Goal: Transaction & Acquisition: Purchase product/service

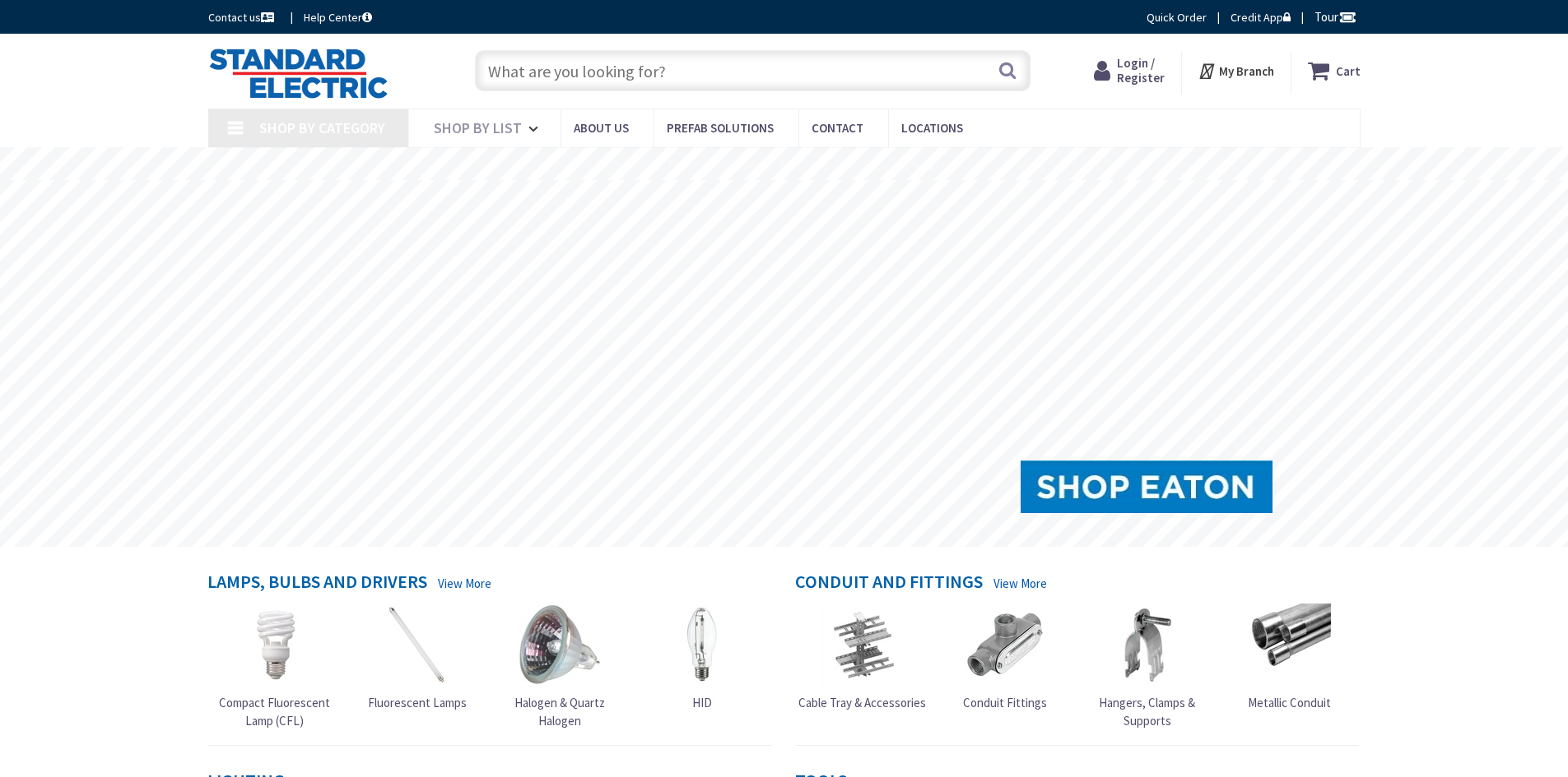
click at [1142, 64] on span "Login / Register" at bounding box center [1141, 70] width 48 height 30
type input "[GEOGRAPHIC_DATA], [GEOGRAPHIC_DATA]"
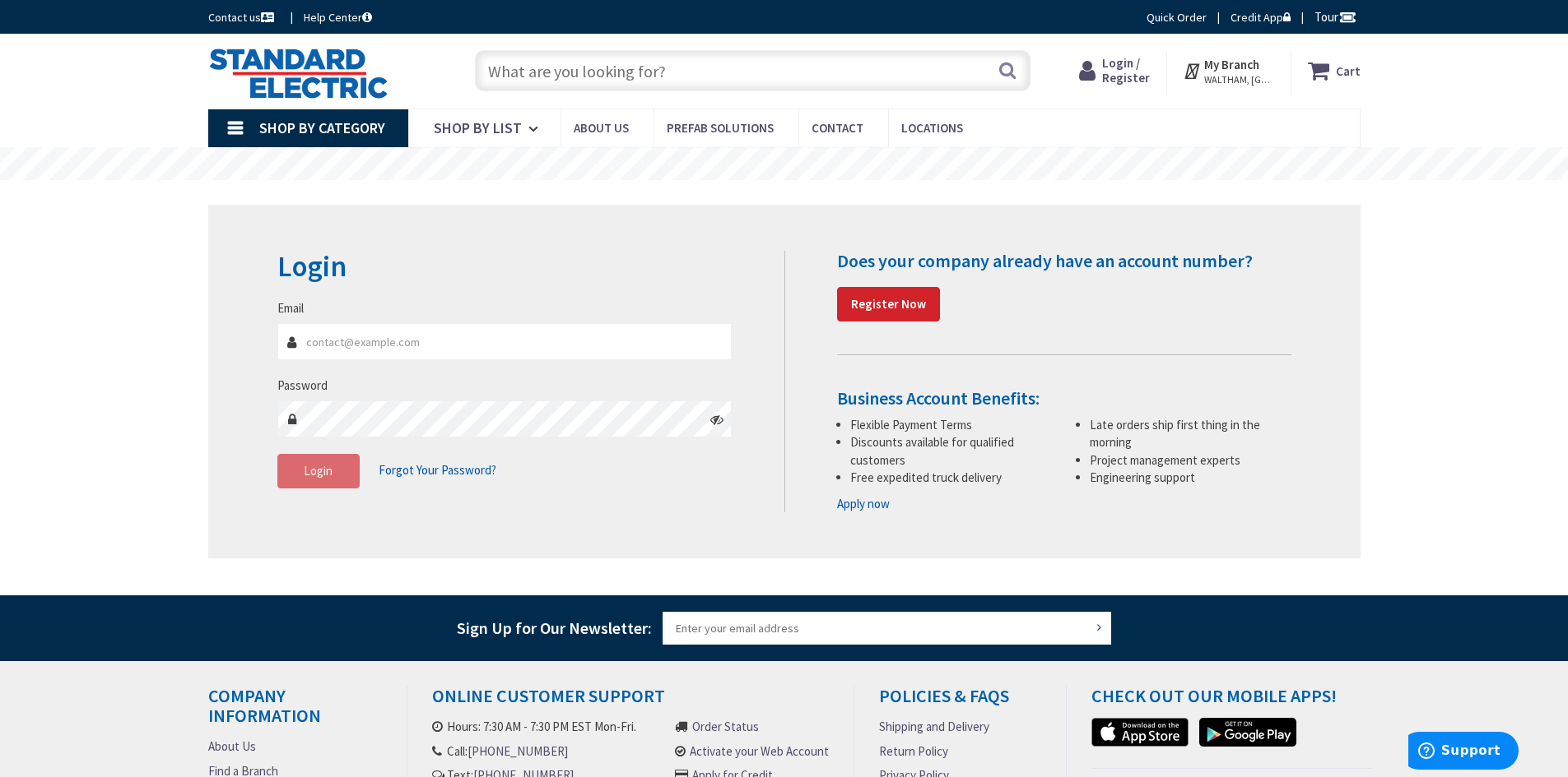
click at [353, 358] on input "Email" at bounding box center [504, 341] width 455 height 37
type input "K"
type input "[EMAIL_ADDRESS][DOMAIN_NAME]"
click at [339, 471] on button "Login" at bounding box center [318, 471] width 83 height 35
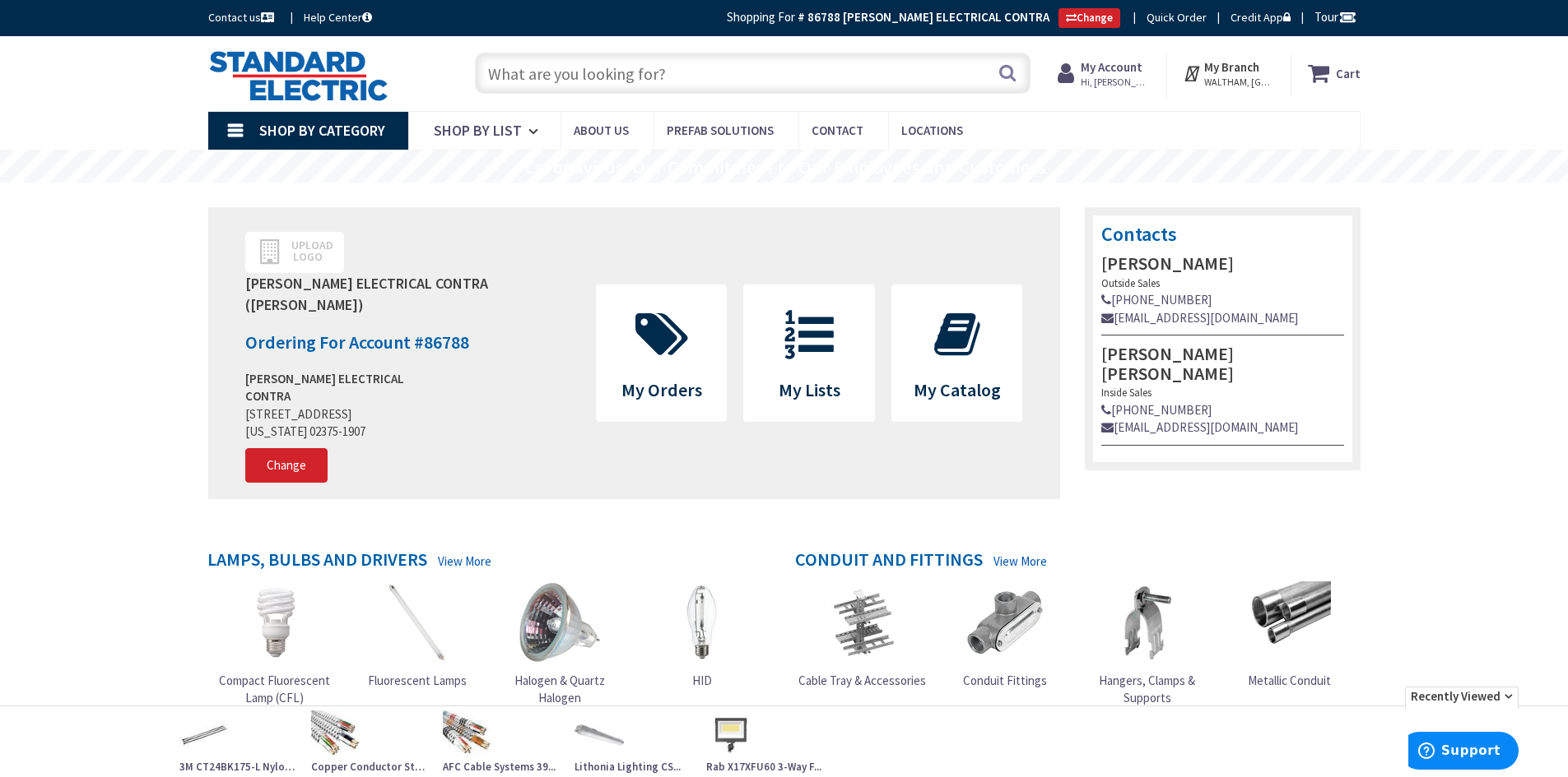
click at [563, 74] on input "text" at bounding box center [753, 73] width 556 height 41
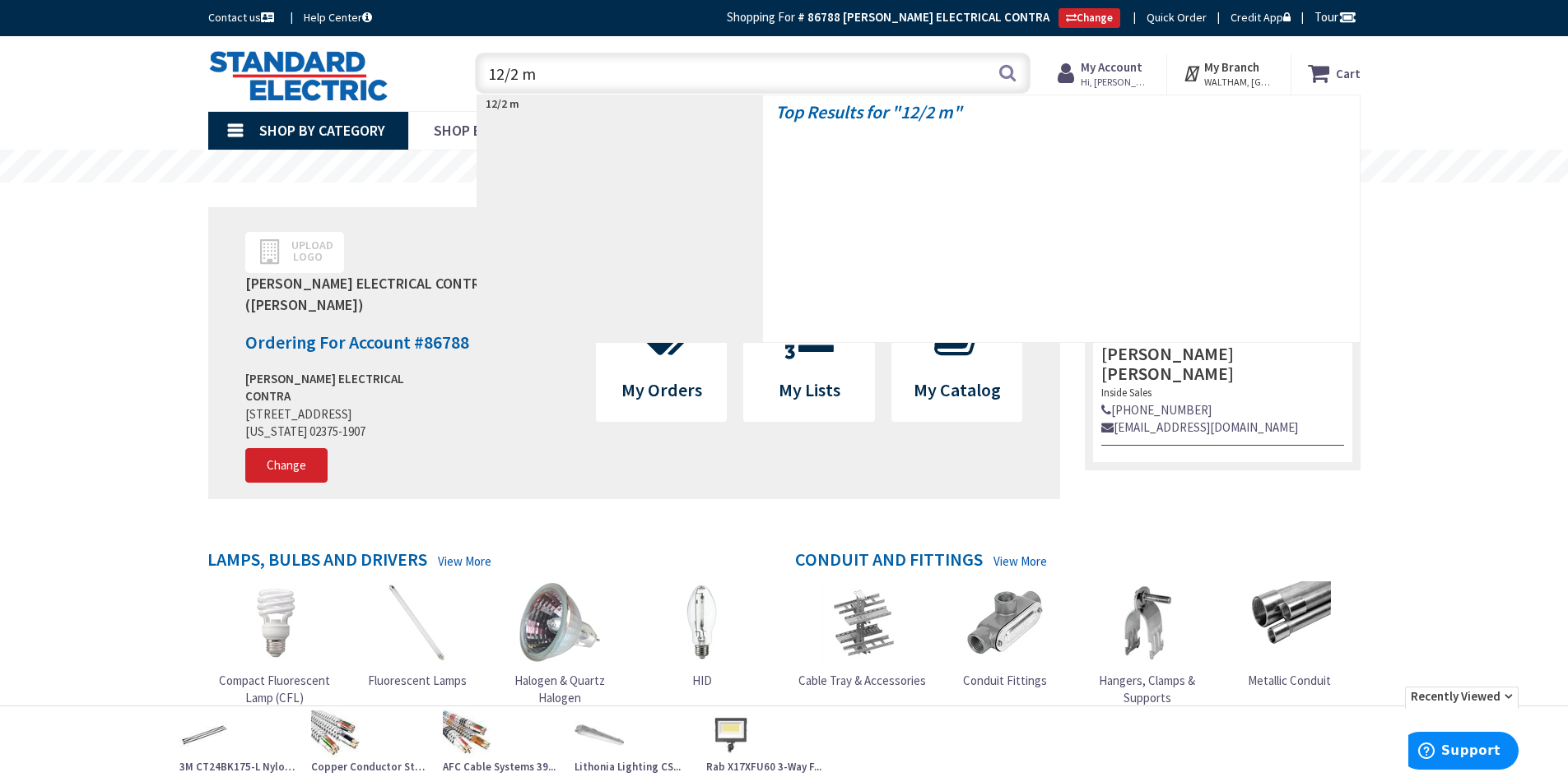
type input "12/2 mc"
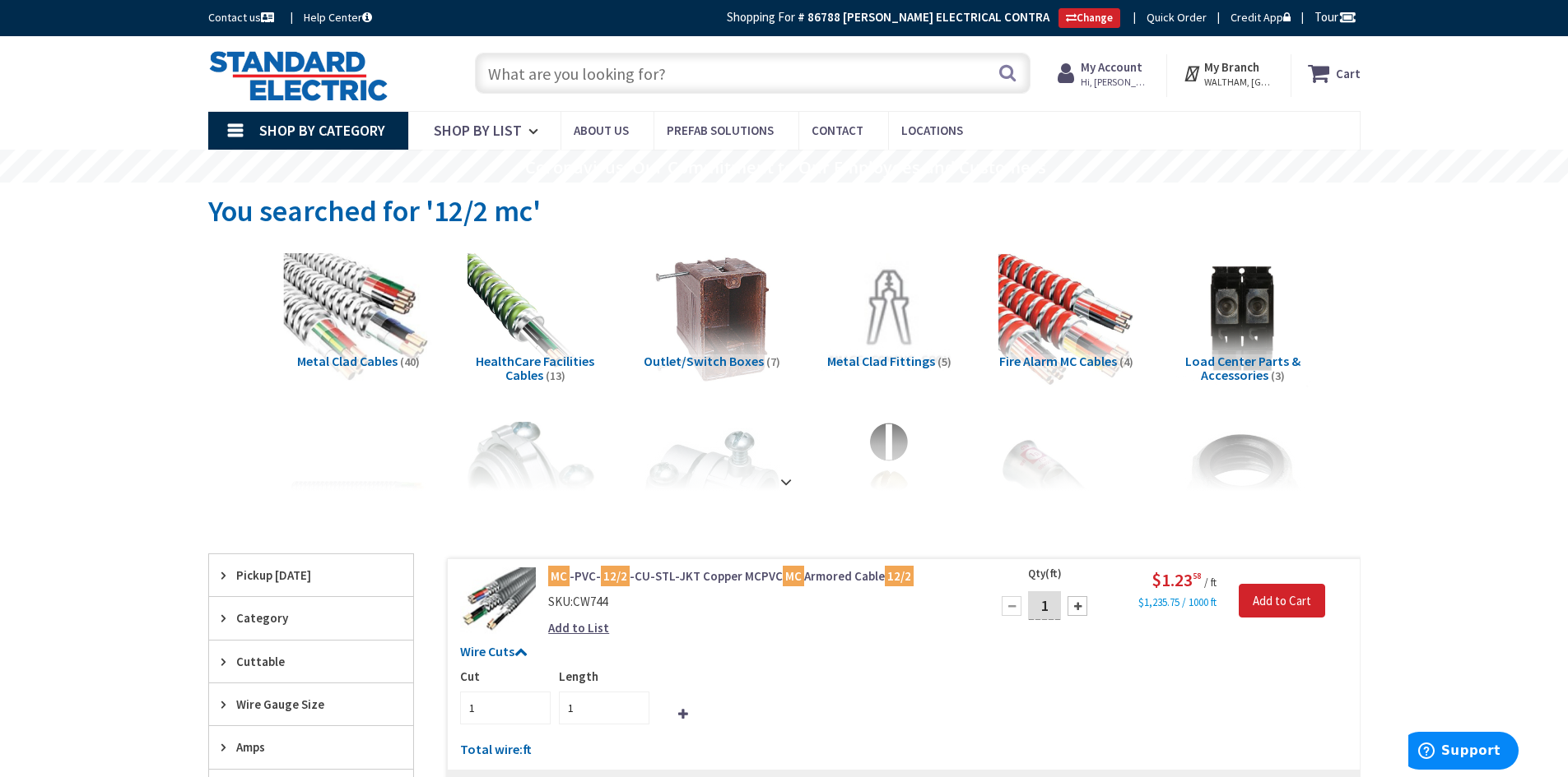
click at [350, 305] on img at bounding box center [358, 319] width 149 height 149
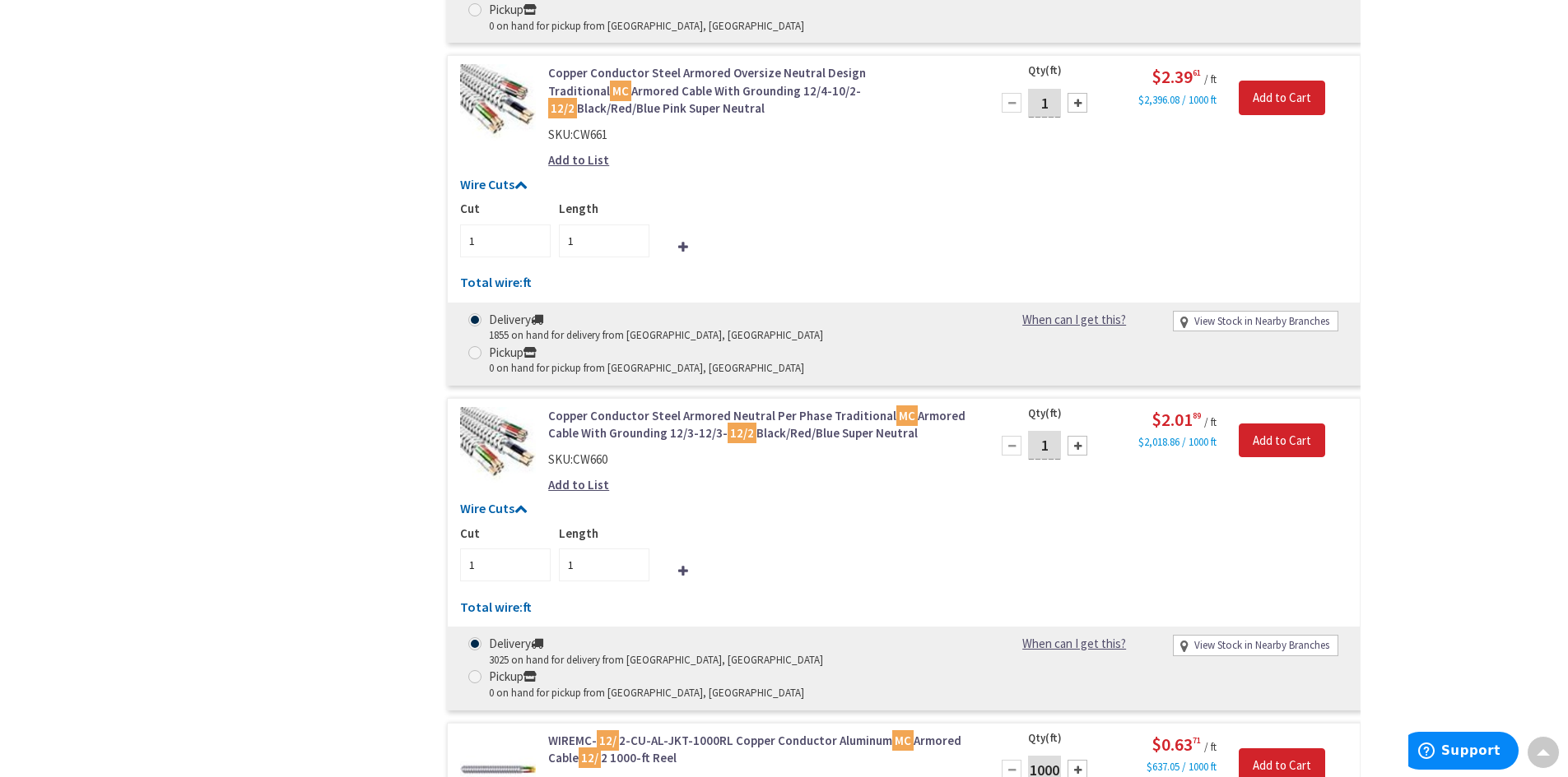
scroll to position [1511, 0]
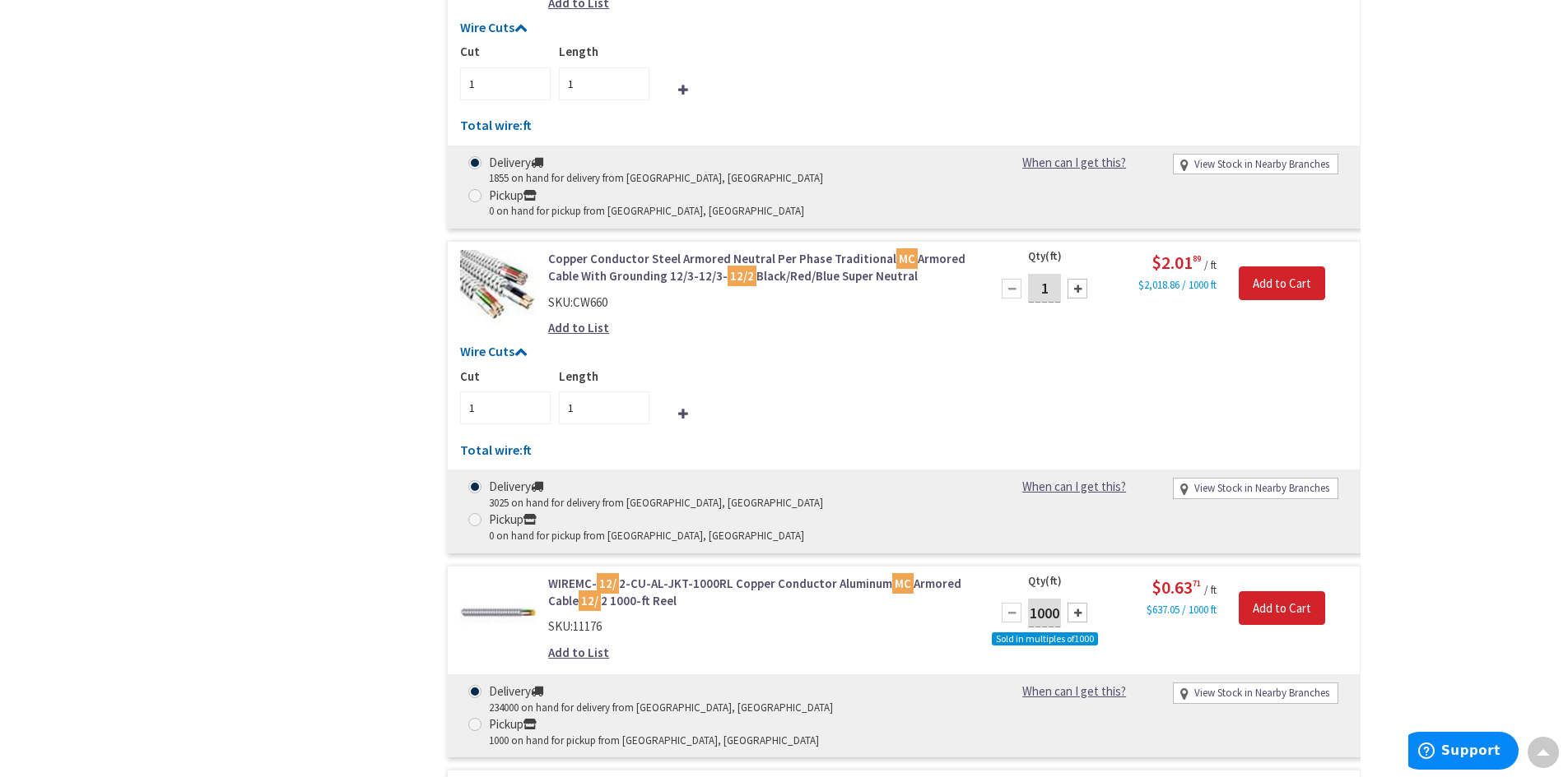
click at [617, 573] on mark "12/" at bounding box center [608, 584] width 23 height 21
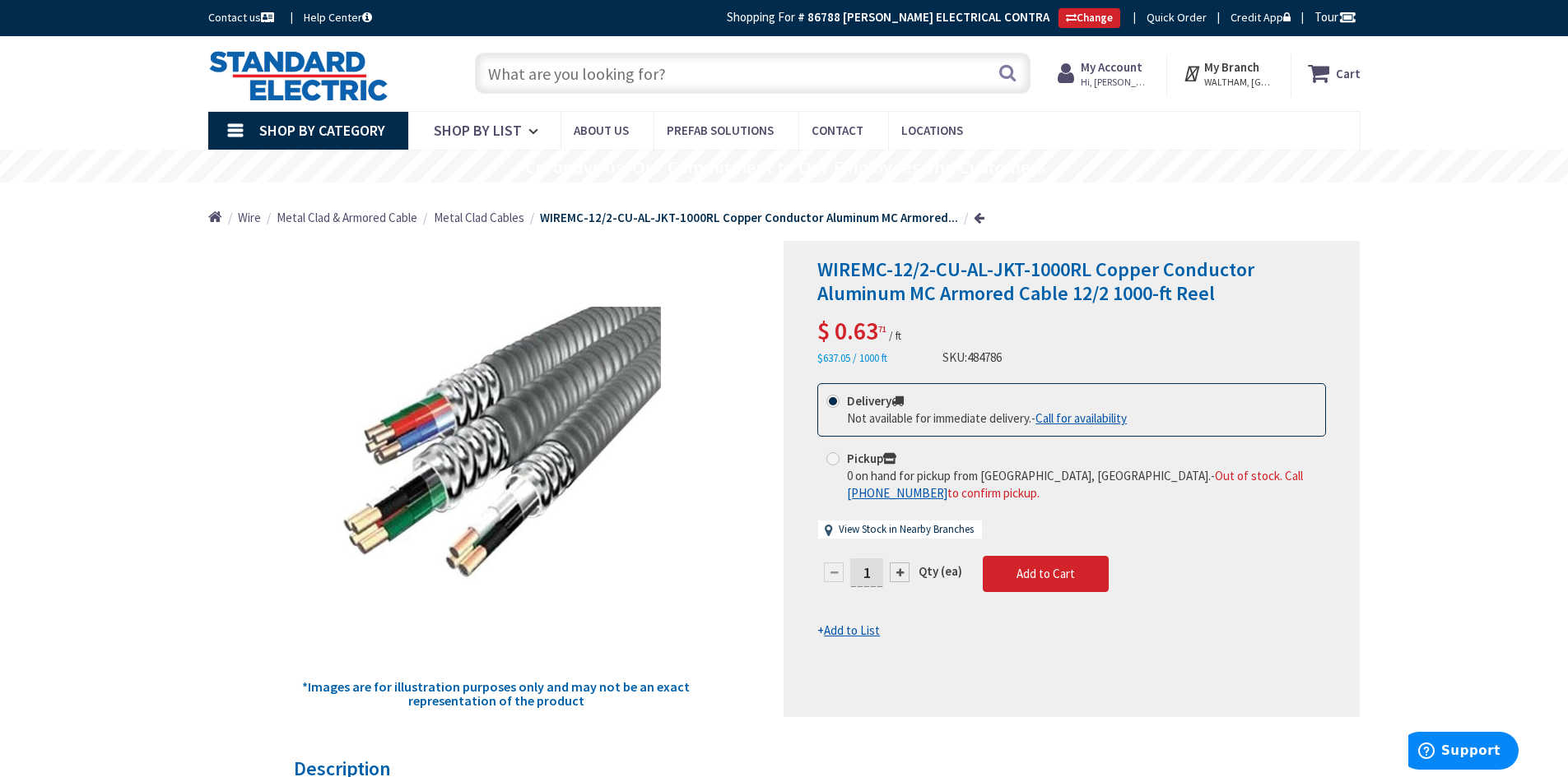
click at [494, 217] on span "Metal Clad Cables" at bounding box center [479, 218] width 90 height 16
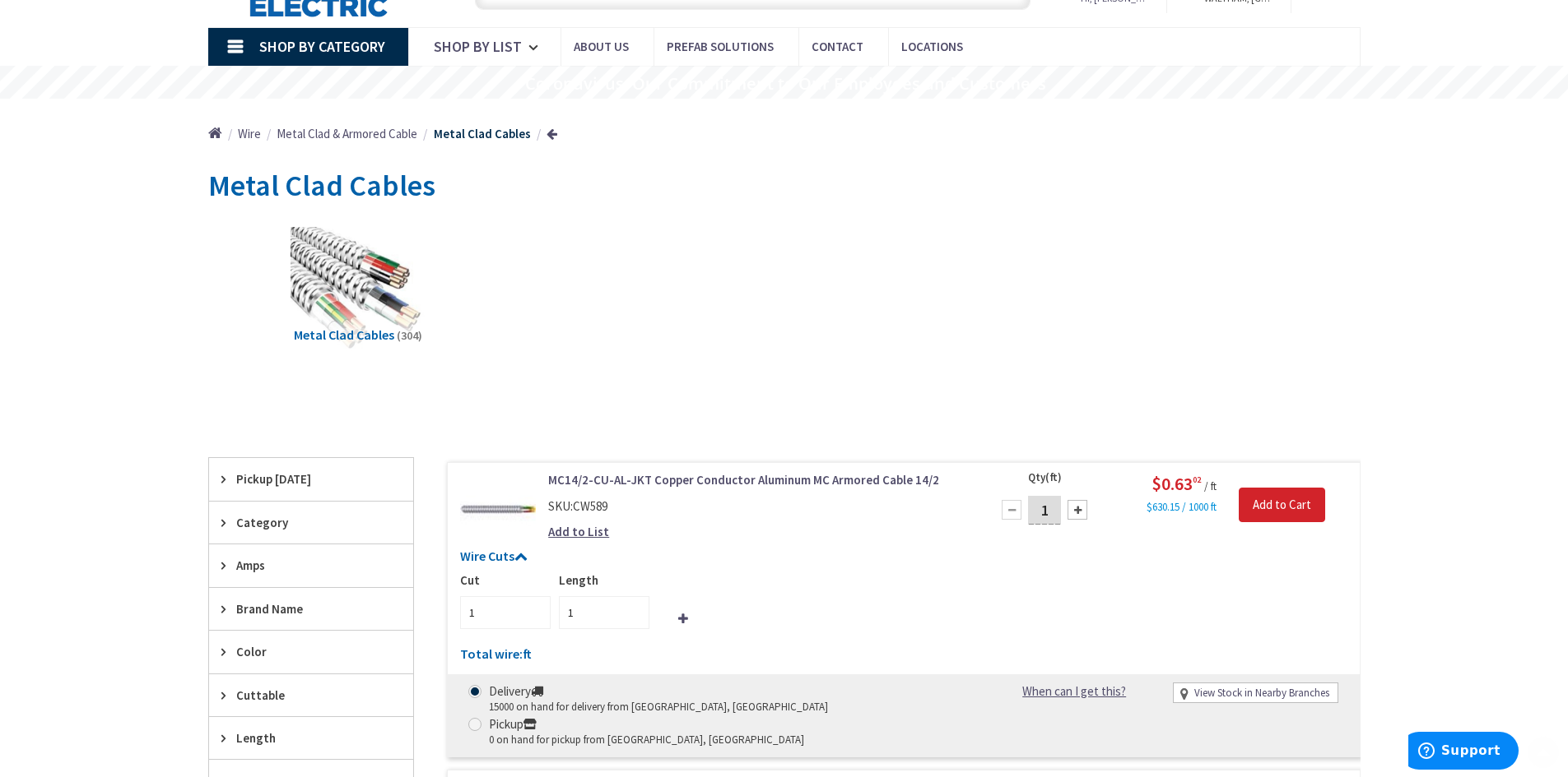
scroll to position [329, 0]
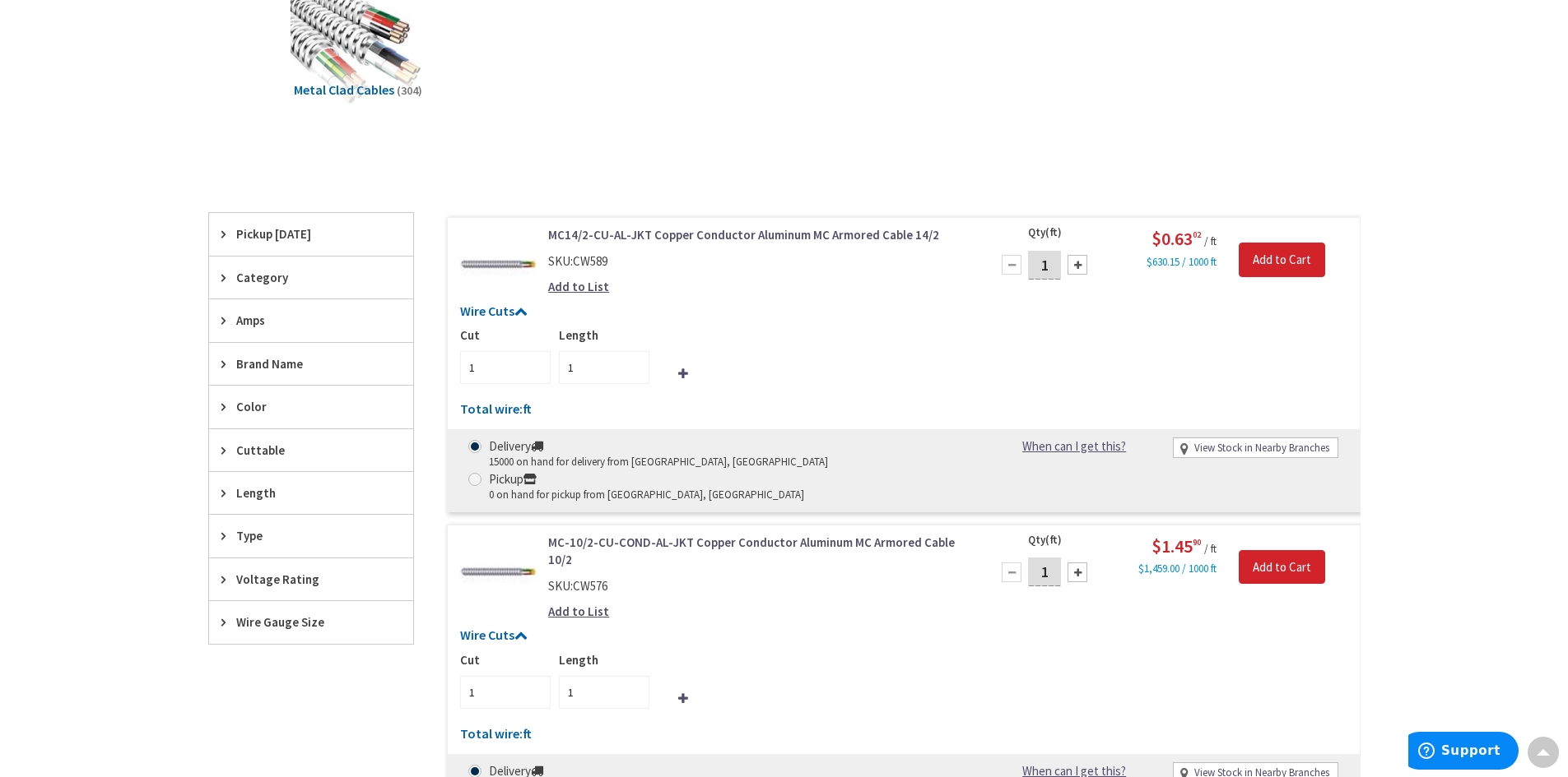
click at [270, 236] on span "Pickup Today" at bounding box center [303, 234] width 134 height 17
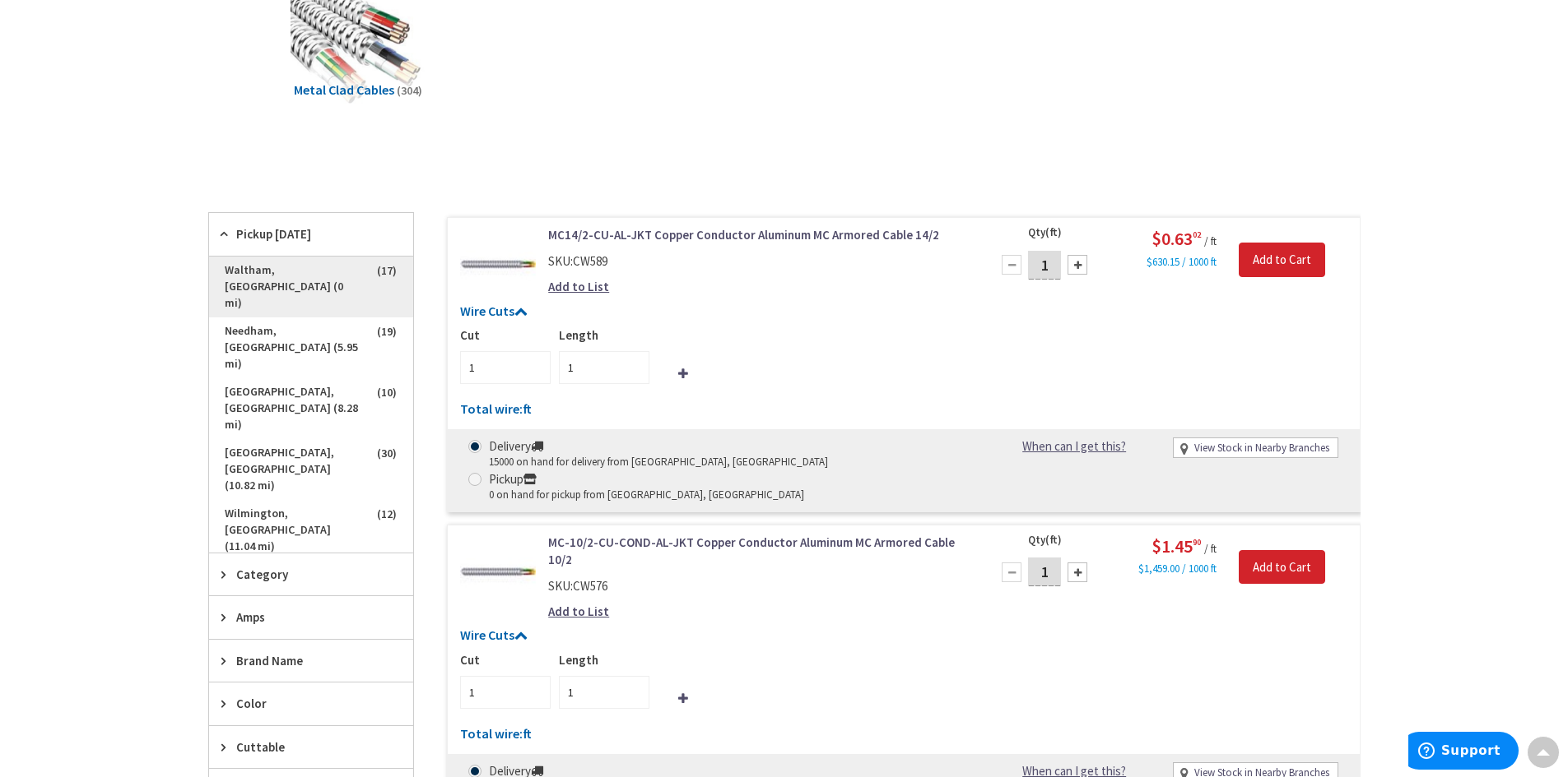
click at [272, 272] on span "Waltham, MA (0 mi)" at bounding box center [311, 286] width 204 height 61
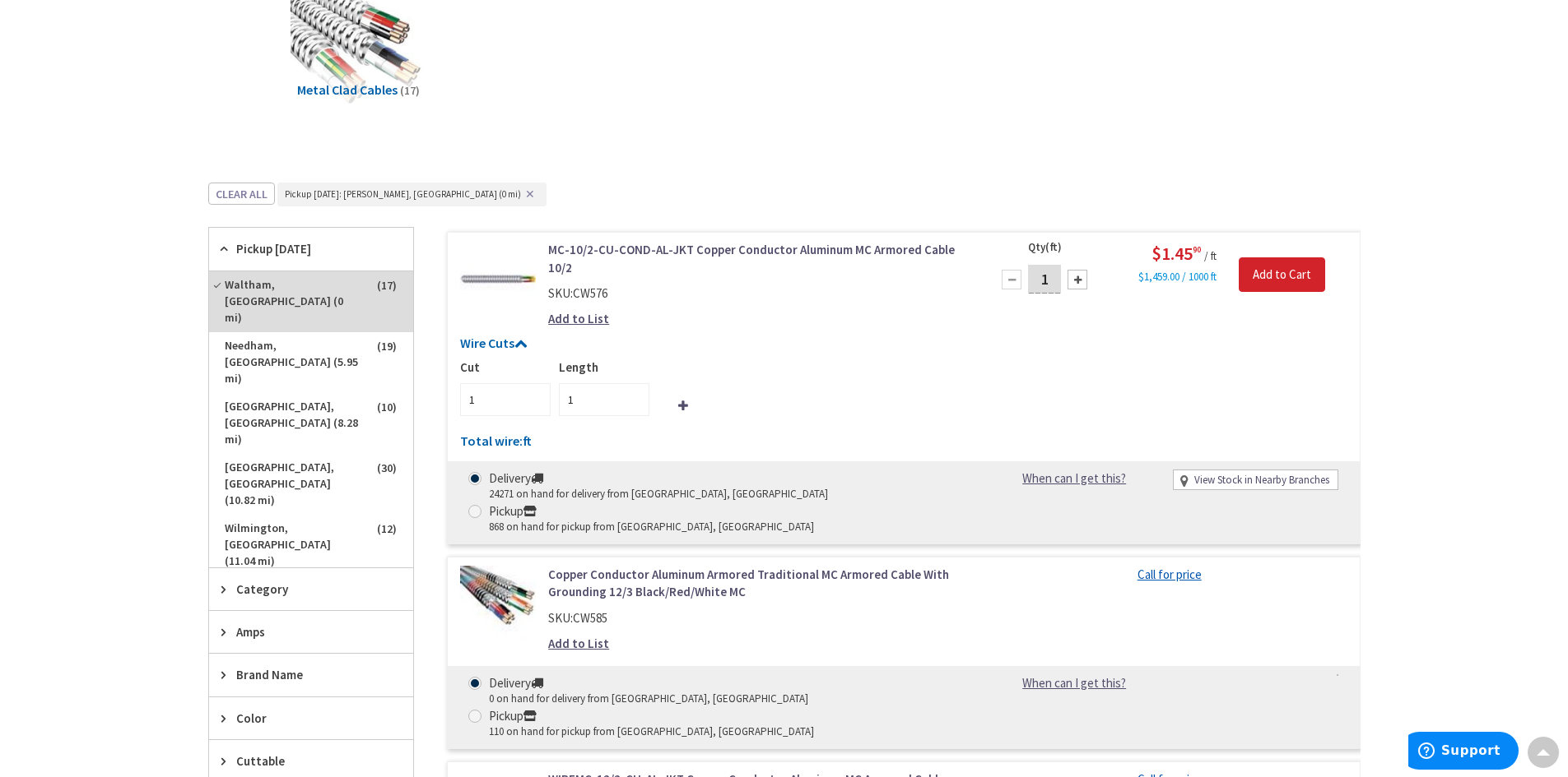
scroll to position [576, 0]
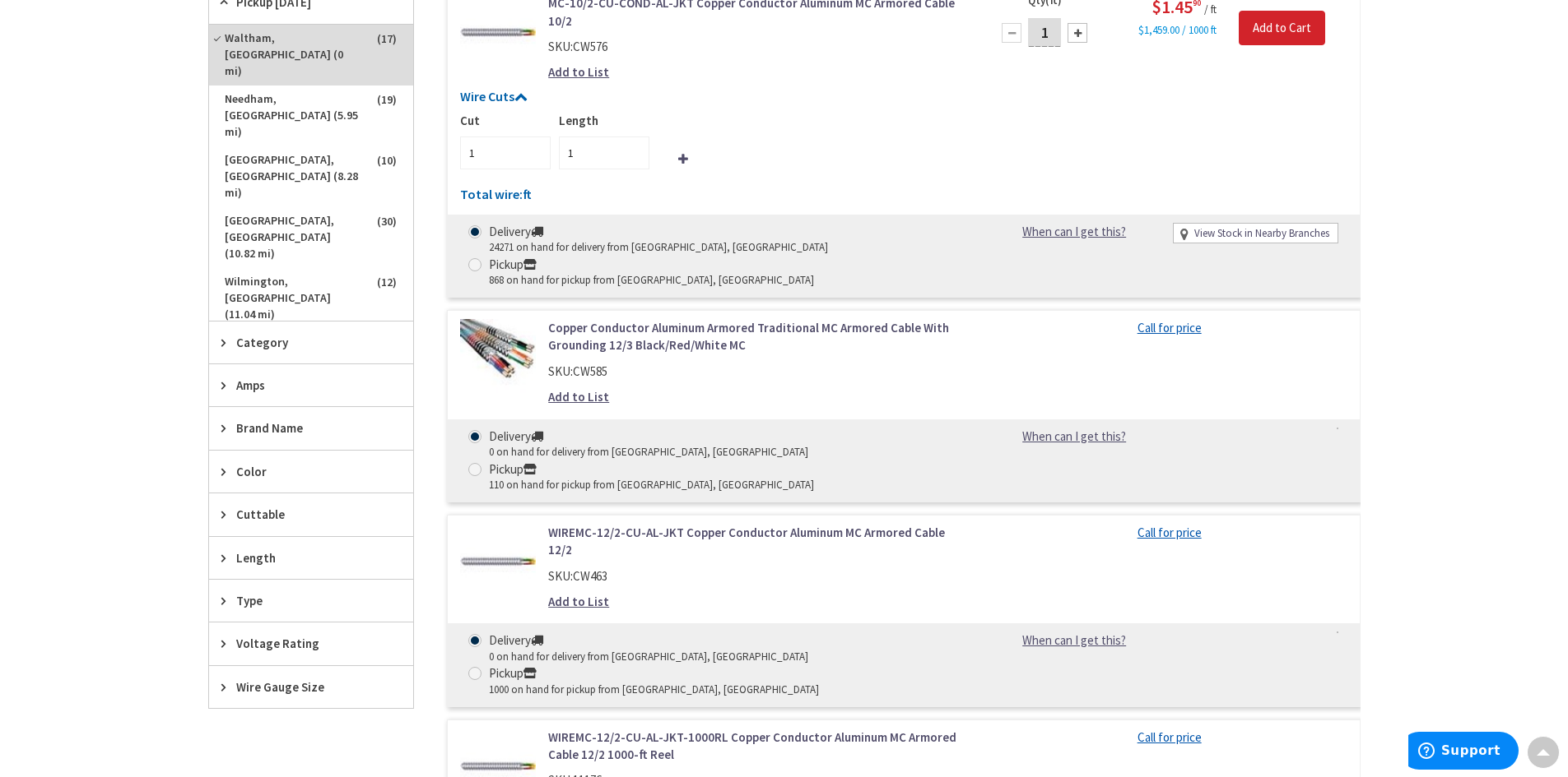
click at [644, 524] on link "WIREMC-12/2-CU-AL-JKT Copper Conductor Aluminum MC Armored Cable 12/2" at bounding box center [758, 541] width 419 height 36
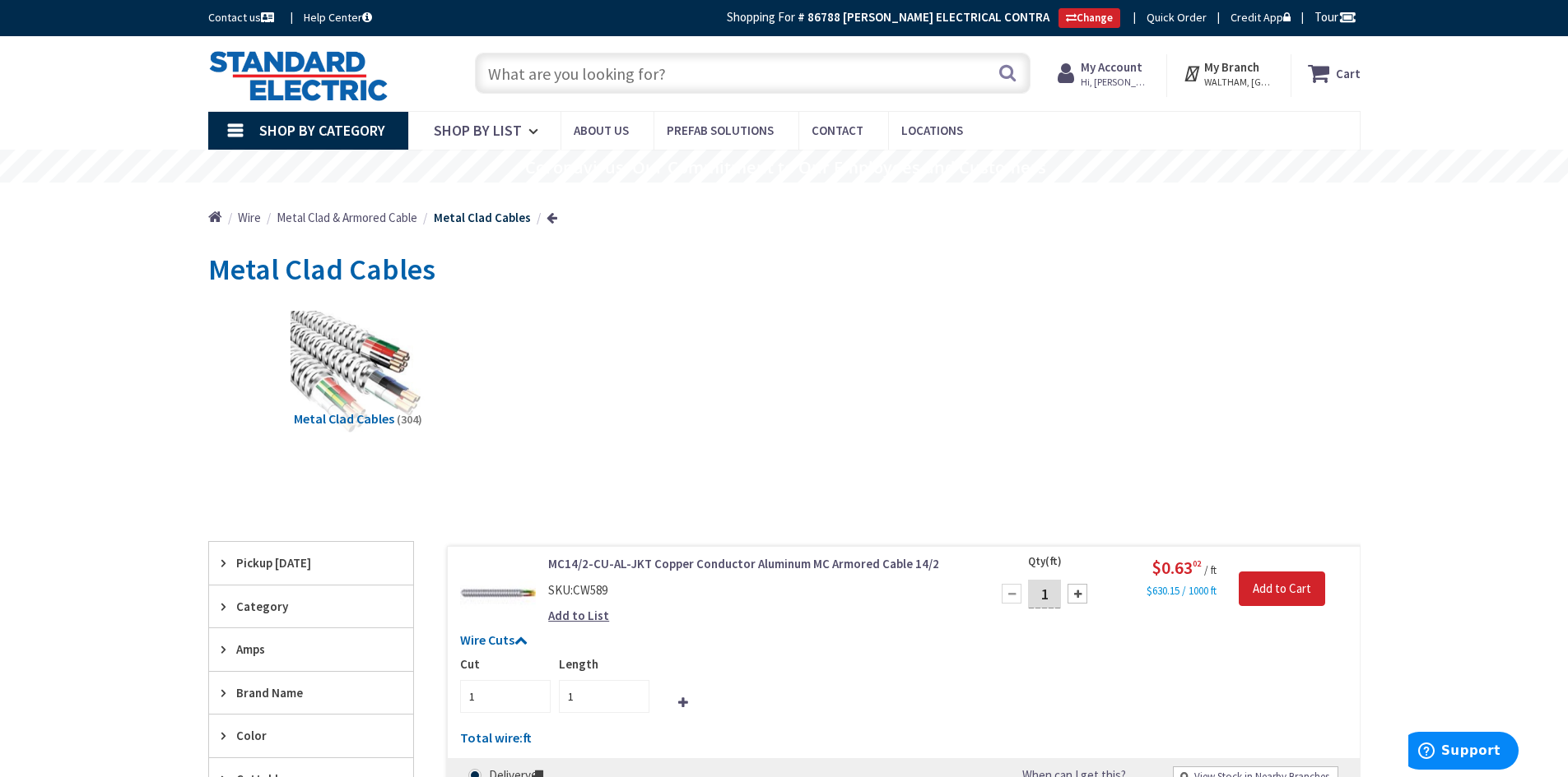
click at [518, 56] on input "text" at bounding box center [753, 73] width 556 height 41
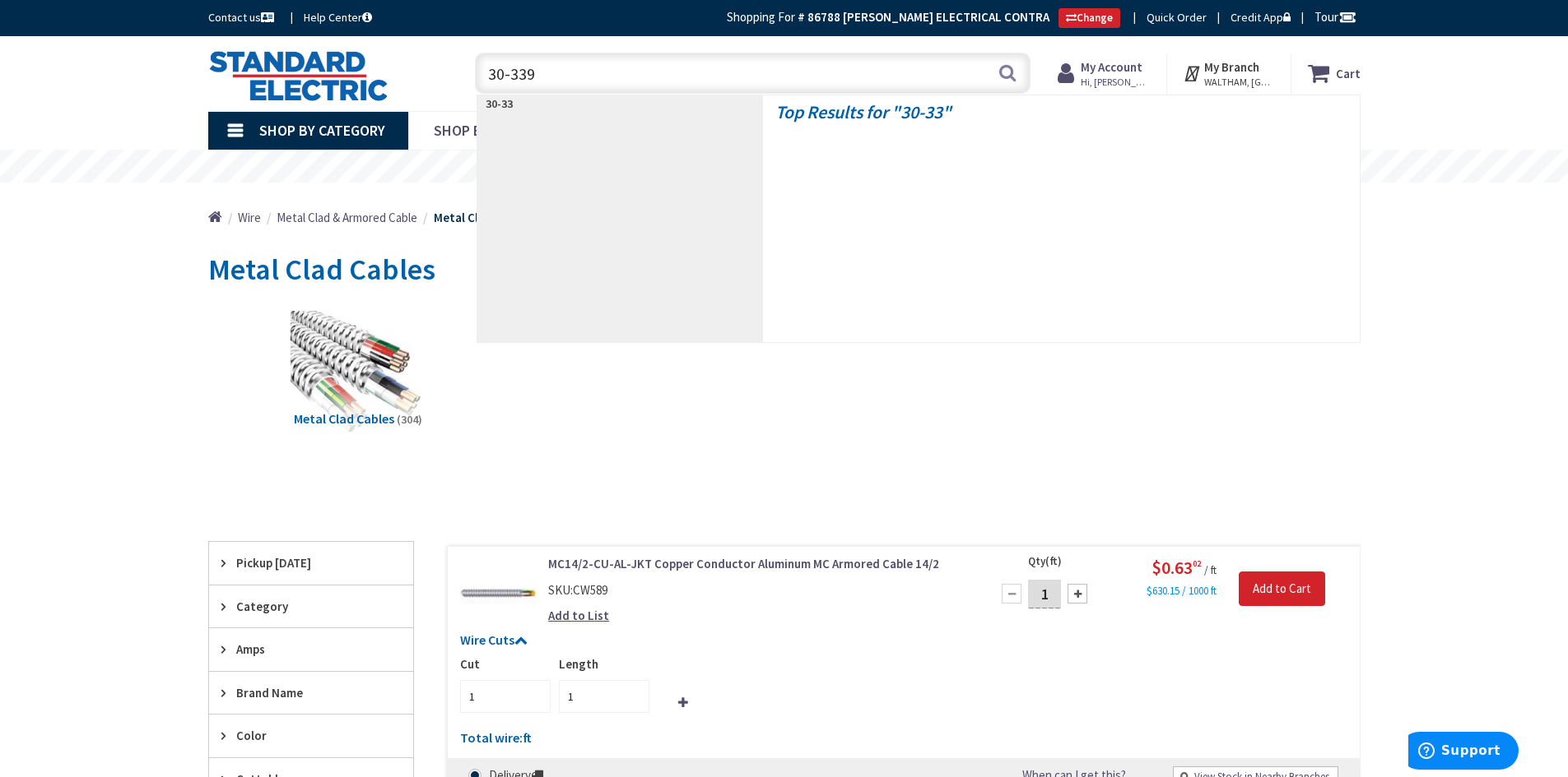
type input "30-3390"
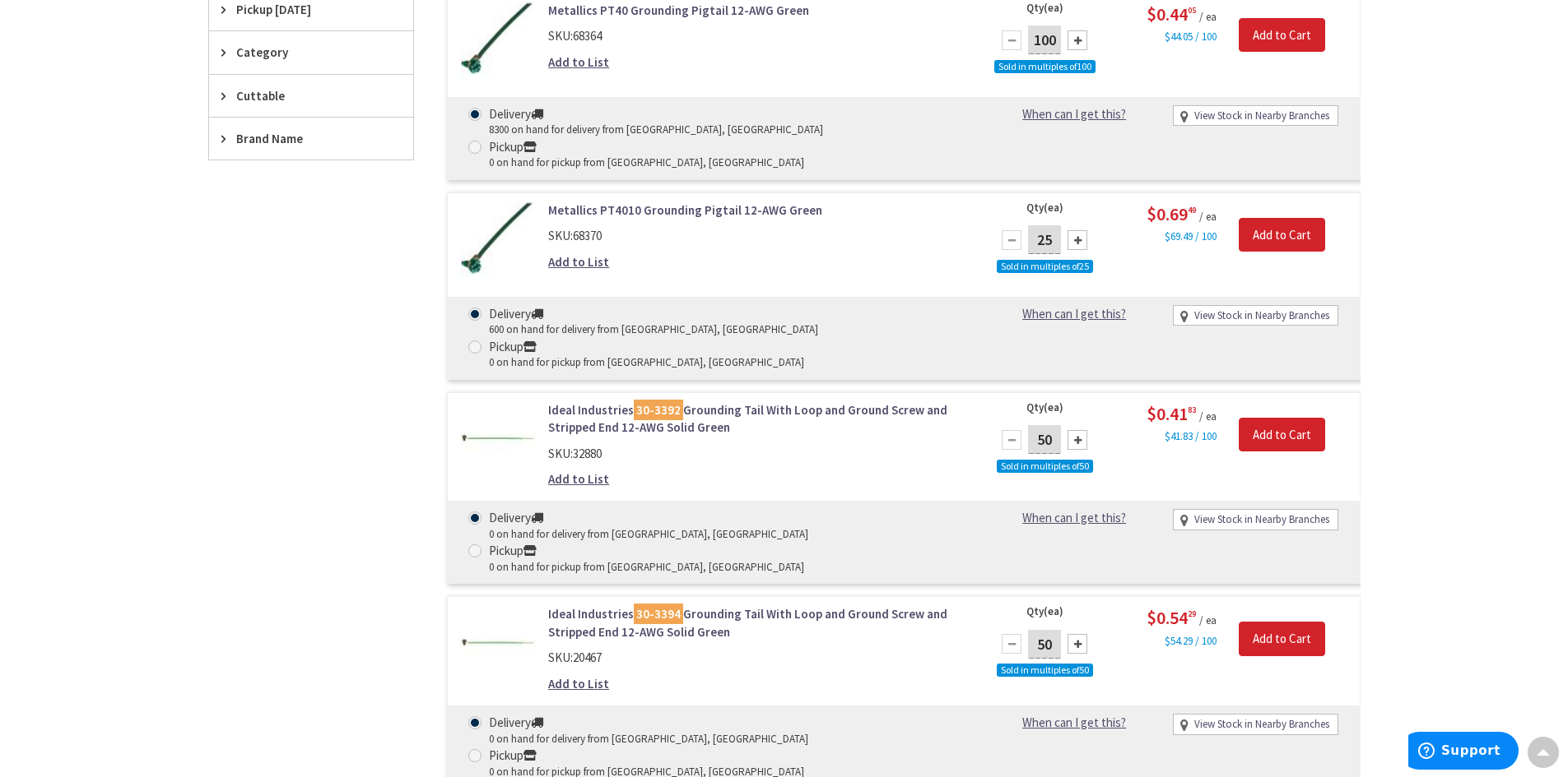
scroll to position [167, 0]
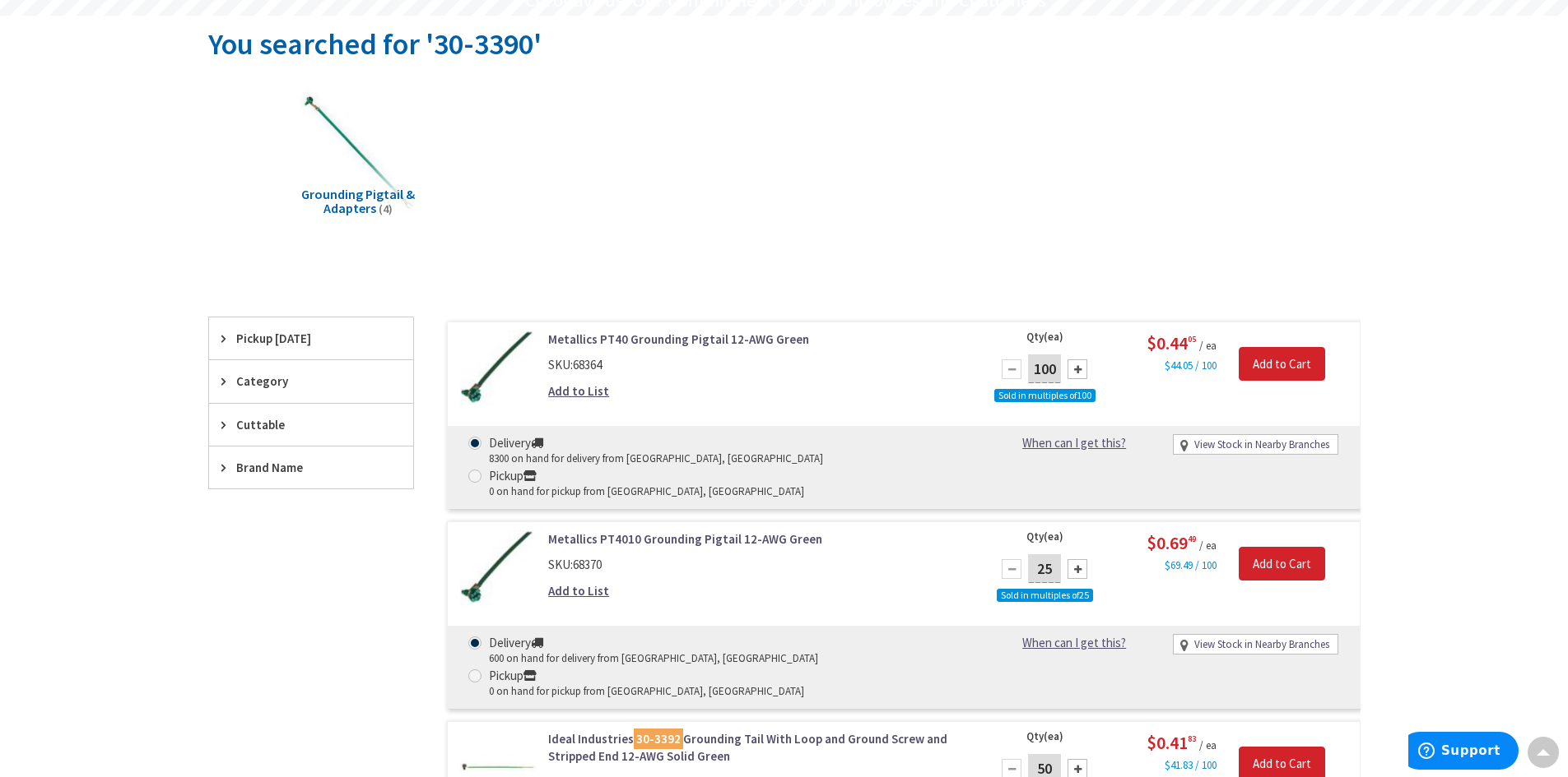
click at [637, 338] on link "Metallics PT40 Grounding Pigtail 12-AWG Green" at bounding box center [758, 339] width 419 height 17
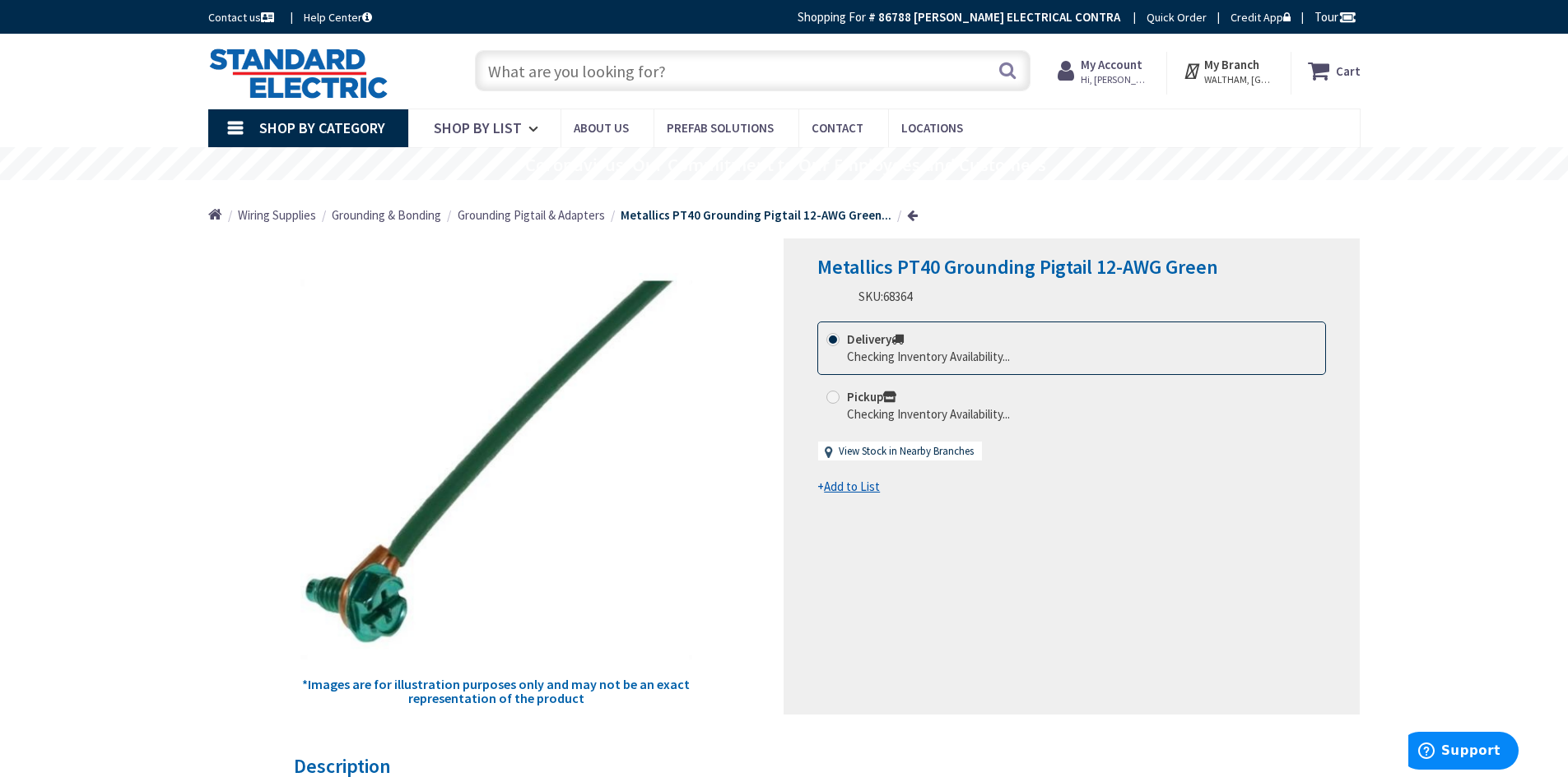
click at [510, 212] on span "Grounding Pigtail & Adapters" at bounding box center [530, 215] width 147 height 16
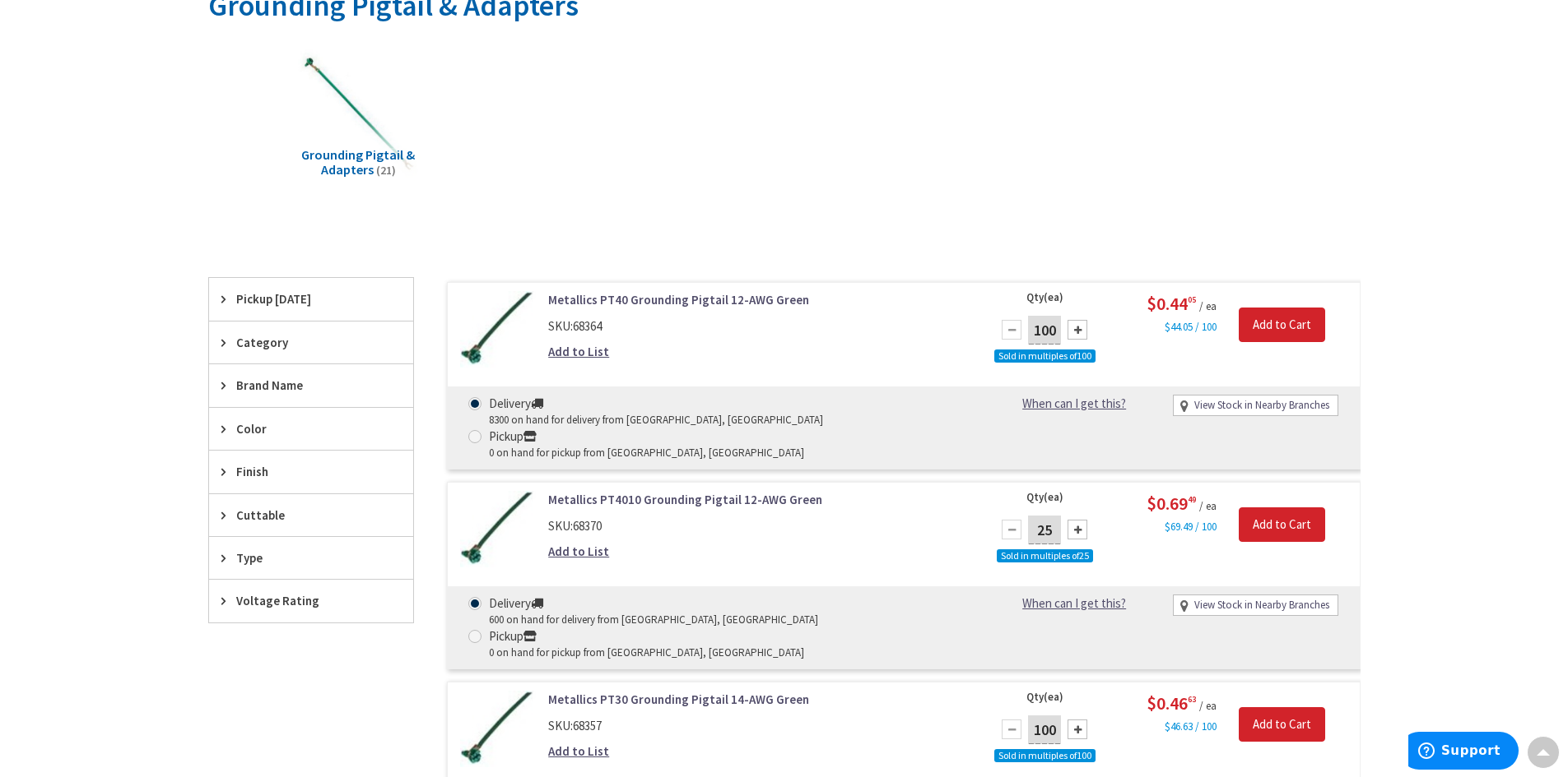
scroll to position [414, 0]
